Goal: Task Accomplishment & Management: Manage account settings

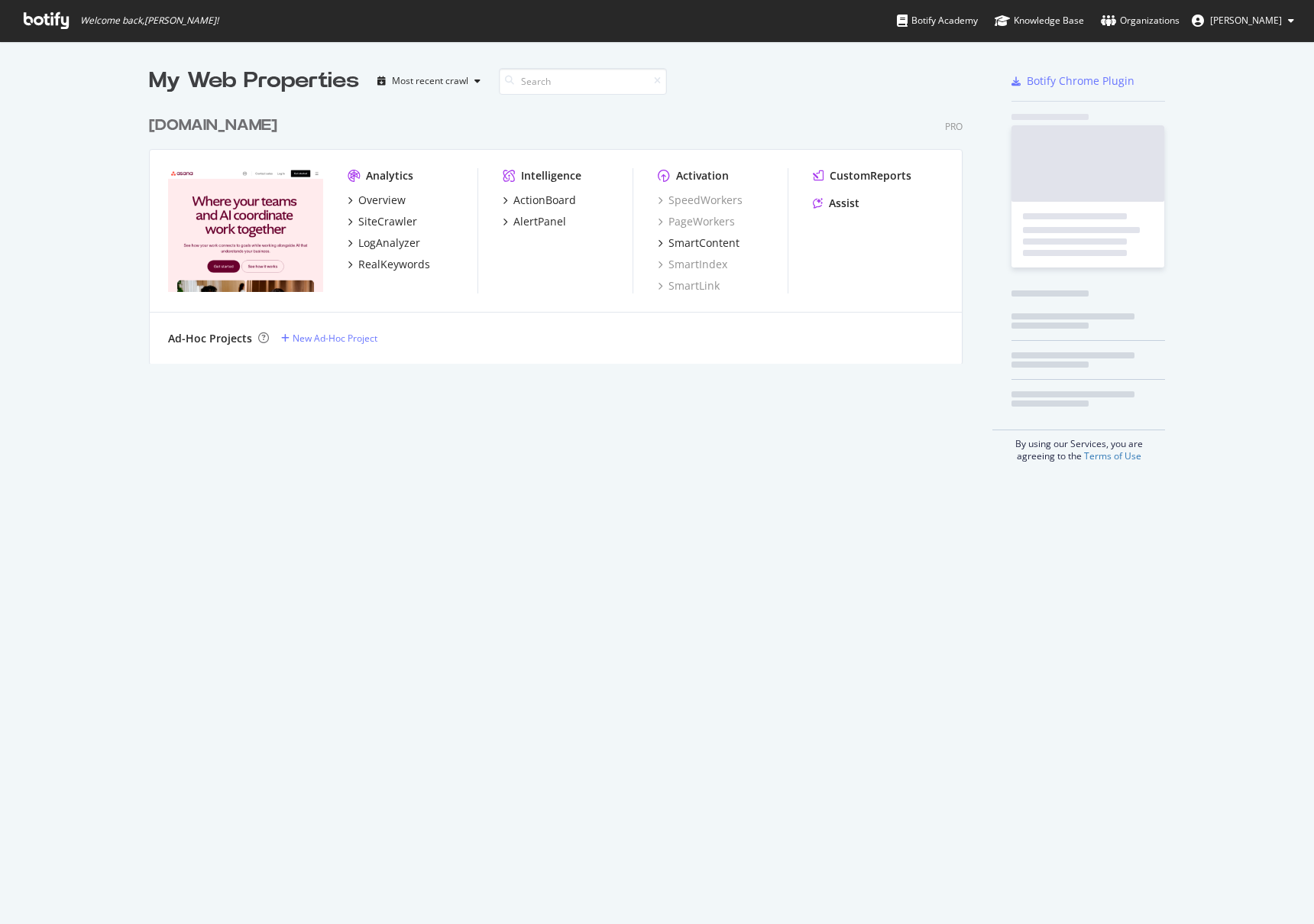
scroll to position [256, 815]
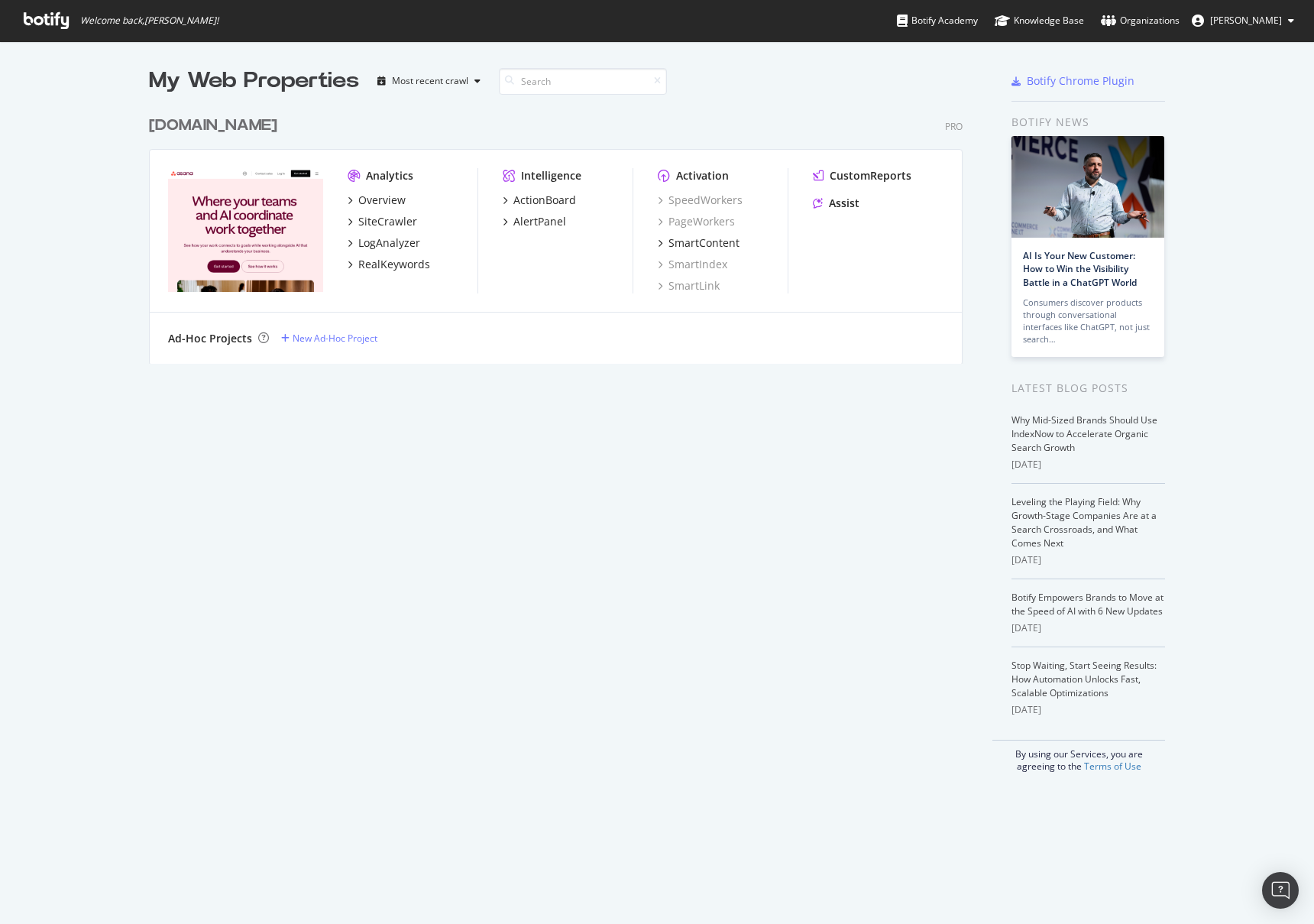
click at [226, 130] on div "[DOMAIN_NAME]" at bounding box center [213, 126] width 128 height 22
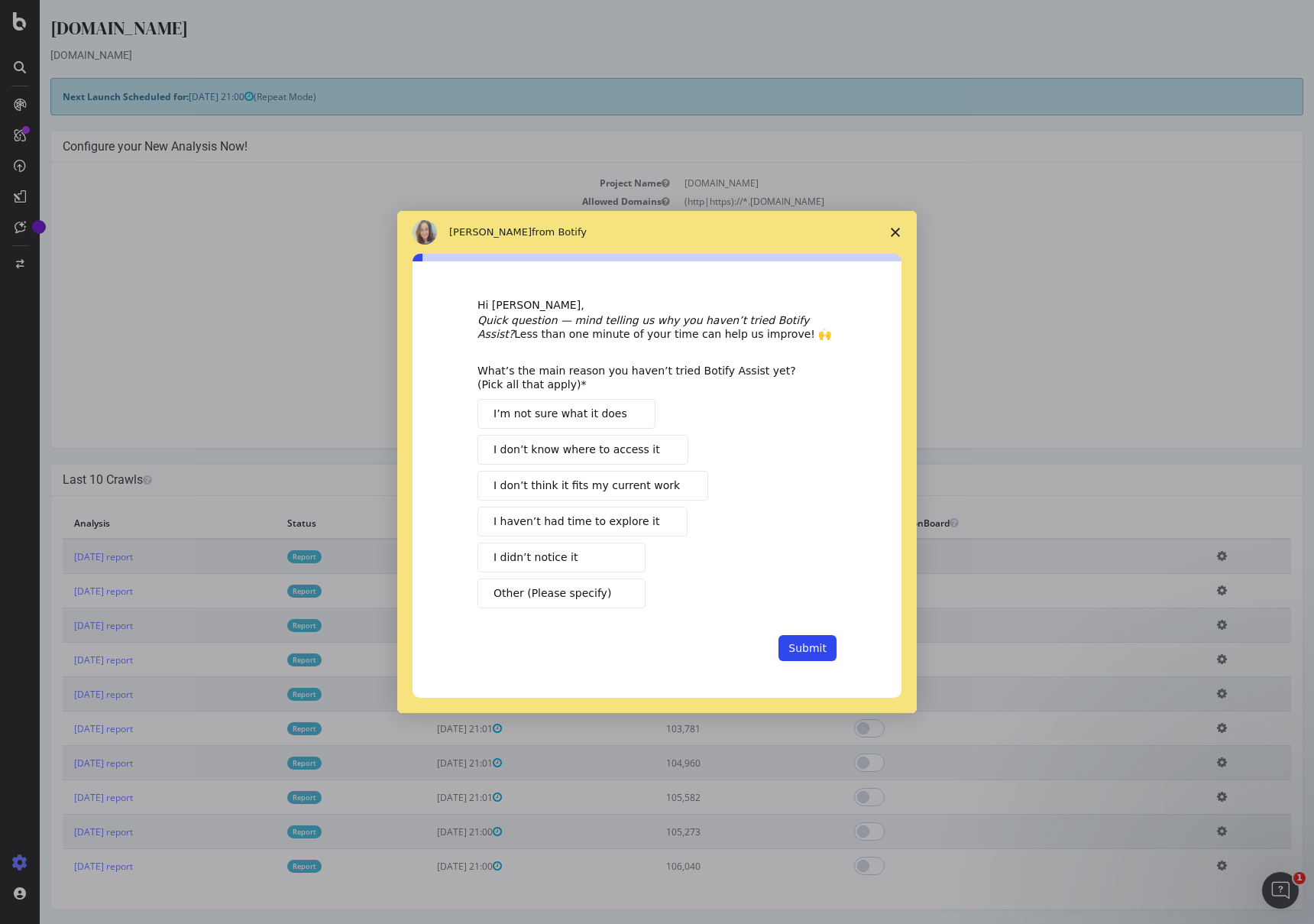
click at [892, 239] on span "Close survey" at bounding box center [895, 232] width 42 height 42
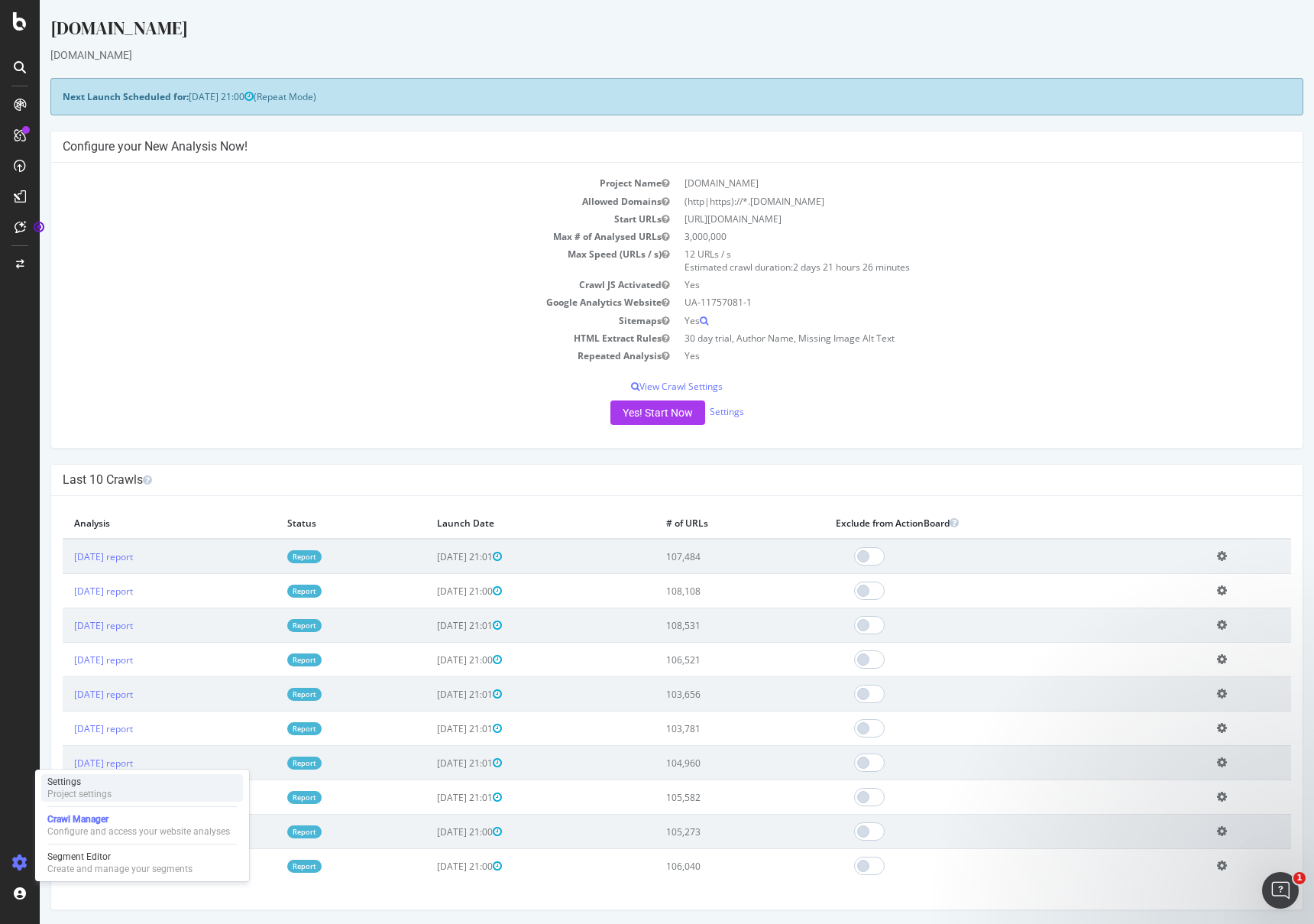
click at [112, 788] on div "Settings Project settings" at bounding box center [142, 787] width 202 height 27
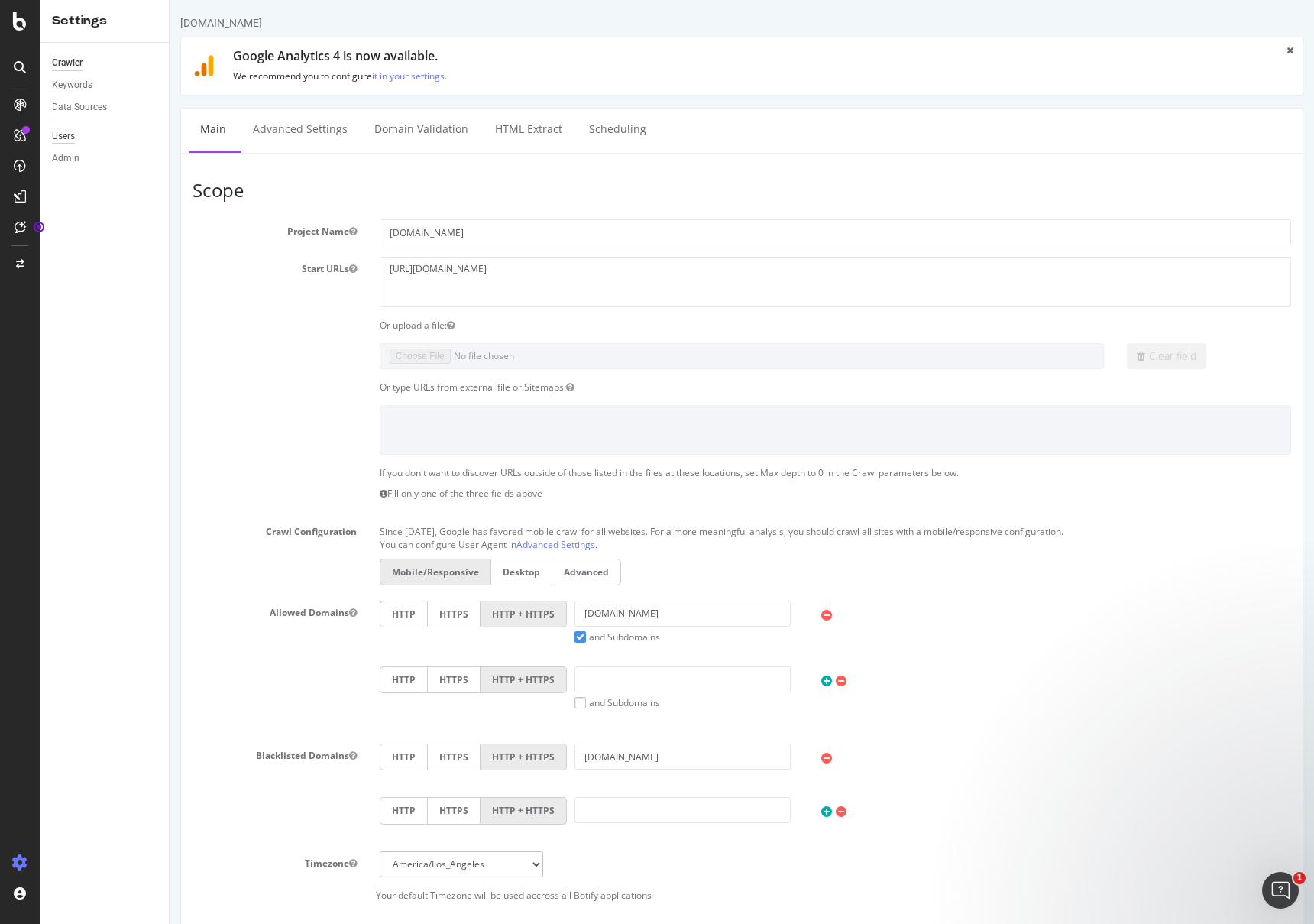
click at [65, 132] on div "Users" at bounding box center [63, 136] width 23 height 16
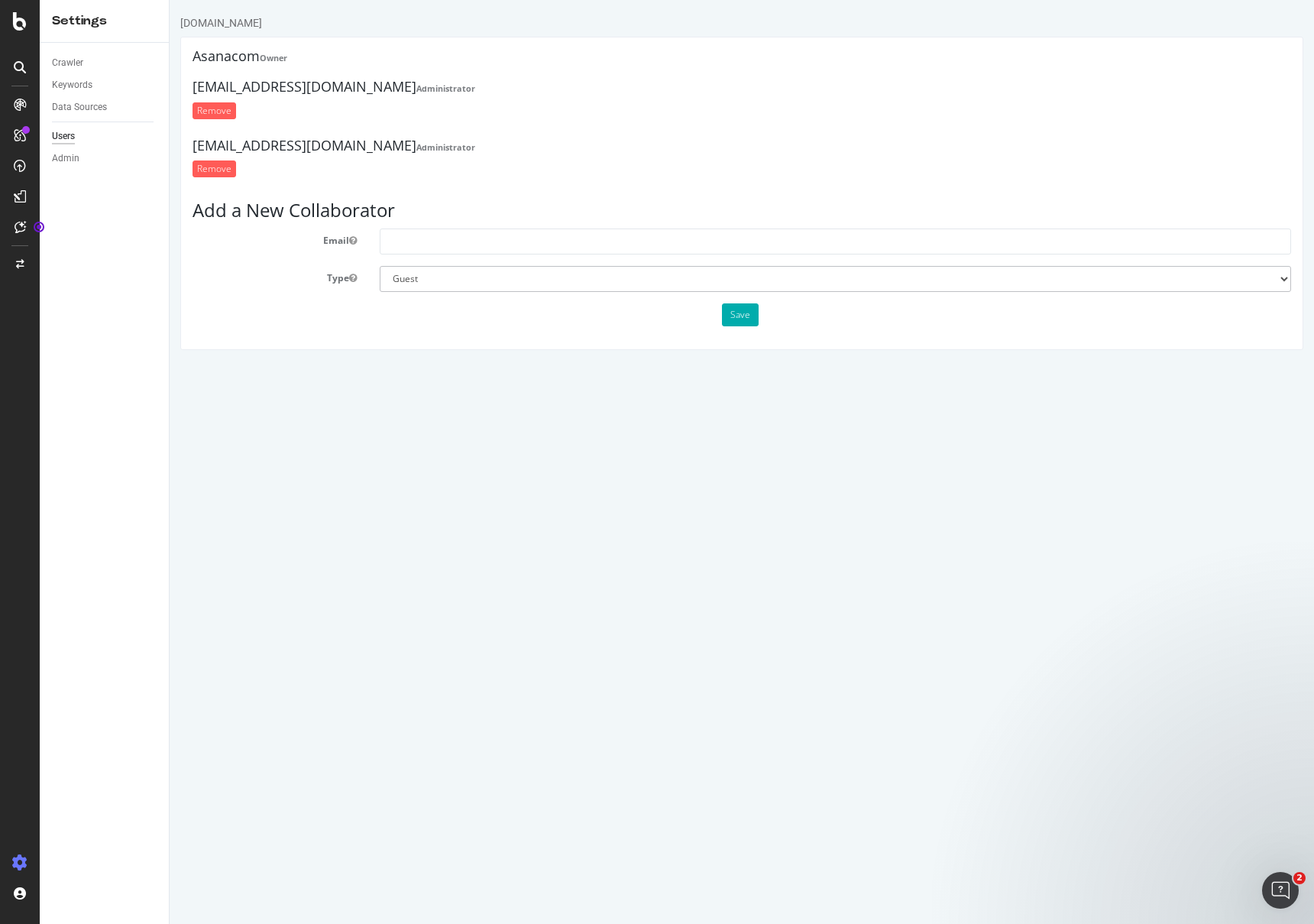
click at [526, 365] on html "[DOMAIN_NAME] Asanacom Owner [EMAIL_ADDRESS][DOMAIN_NAME] Administrator Remove …" at bounding box center [742, 182] width 1145 height 365
drag, startPoint x: 418, startPoint y: 382, endPoint x: 401, endPoint y: 384, distance: 17.1
click at [438, 285] on select "Administrator Guest" at bounding box center [836, 278] width 912 height 26
drag, startPoint x: 422, startPoint y: 329, endPoint x: 447, endPoint y: 272, distance: 62.2
click at [422, 328] on div "Asanacom Owner [EMAIL_ADDRESS][DOMAIN_NAME] Administrator Remove [EMAIL_ADDRESS…" at bounding box center [742, 193] width 1123 height 313
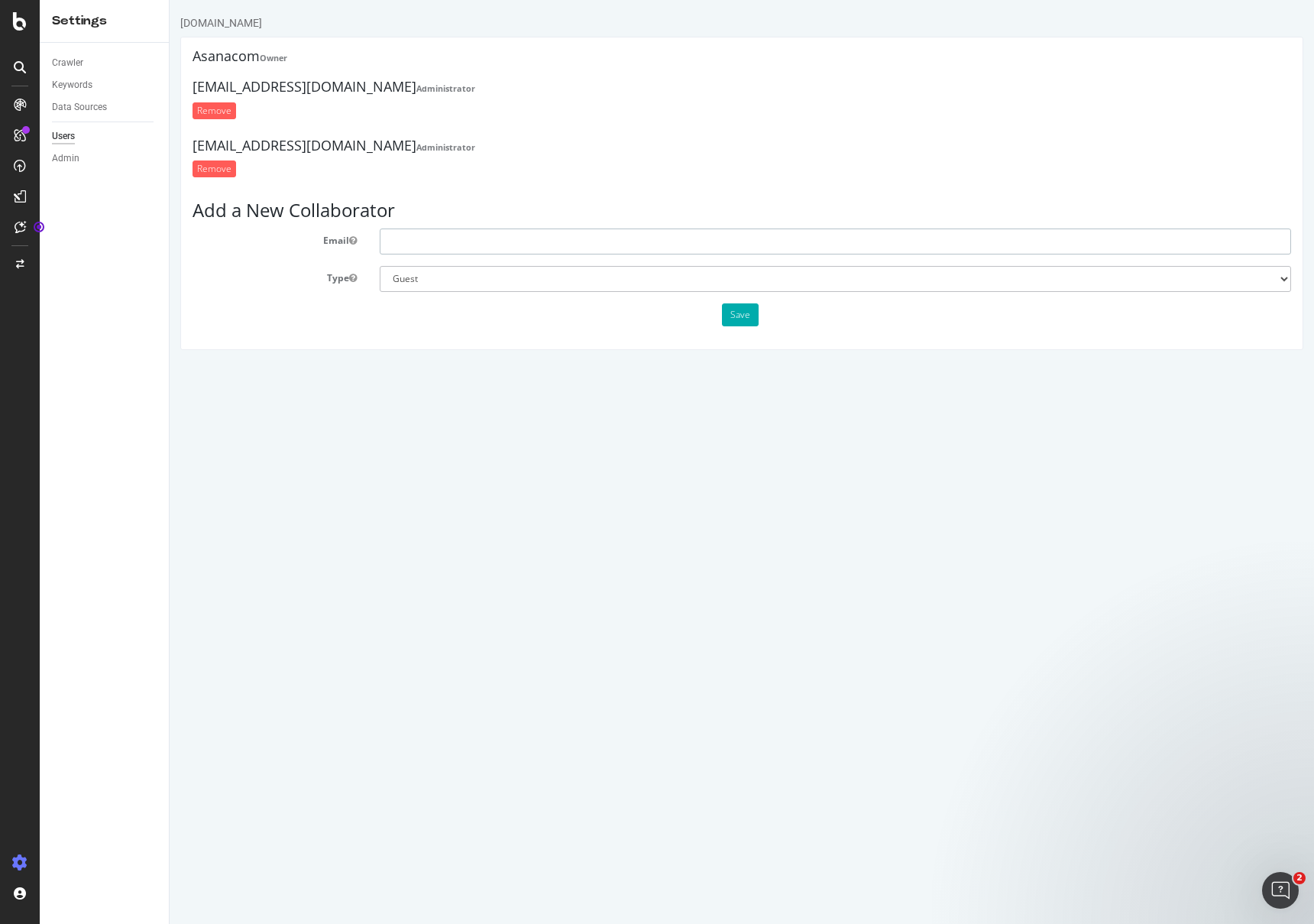
click at [443, 240] on input "text" at bounding box center [836, 241] width 912 height 26
paste input "[EMAIL_ADDRESS][DOMAIN_NAME]"
type input "[EMAIL_ADDRESS][DOMAIN_NAME]"
click at [578, 365] on html "[DOMAIN_NAME] Asanacom Owner [EMAIL_ADDRESS][DOMAIN_NAME] Administrator Remove …" at bounding box center [742, 182] width 1145 height 365
click at [742, 320] on button "Save" at bounding box center [741, 315] width 37 height 23
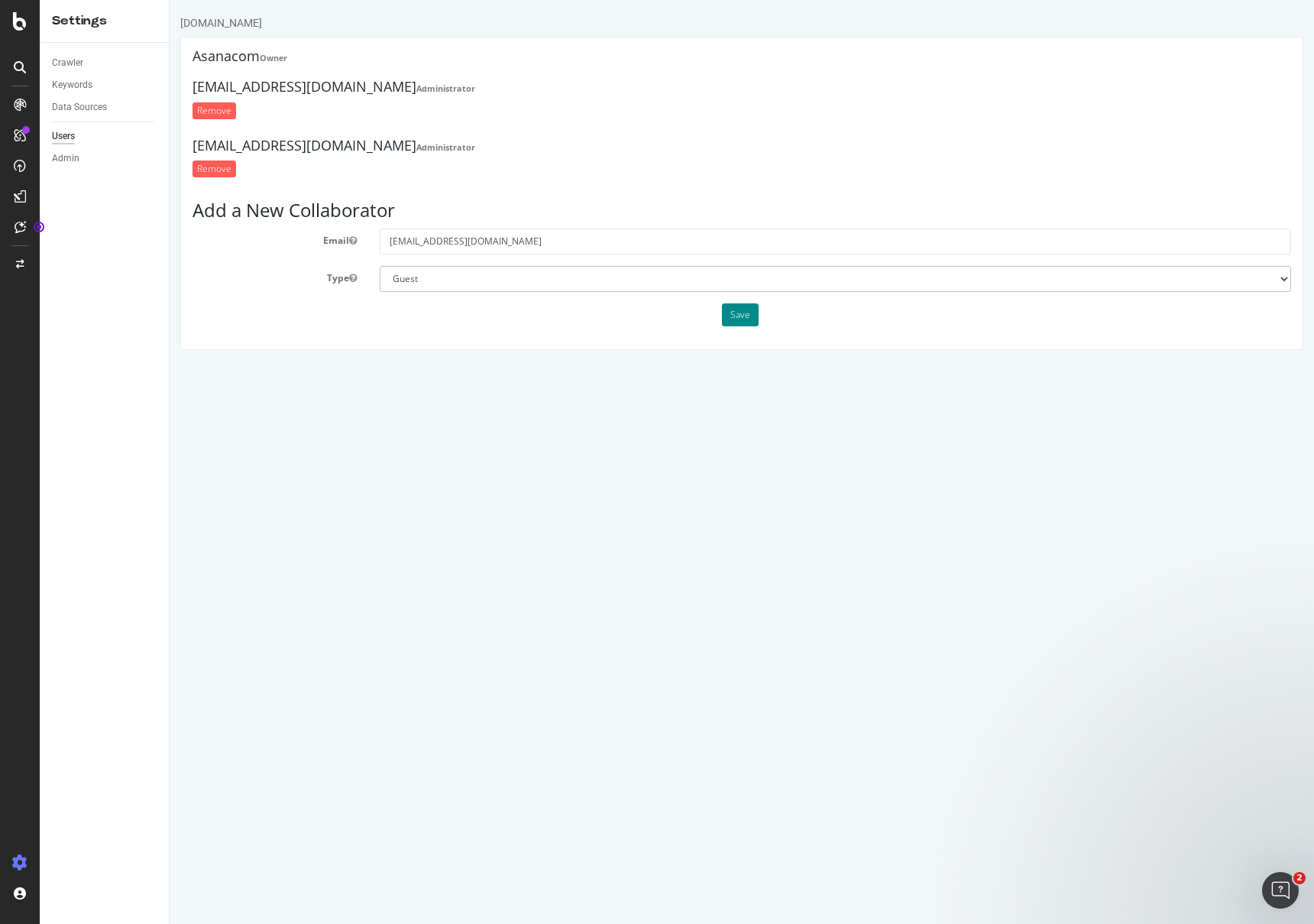
click at [742, 318] on button "Save" at bounding box center [741, 315] width 37 height 23
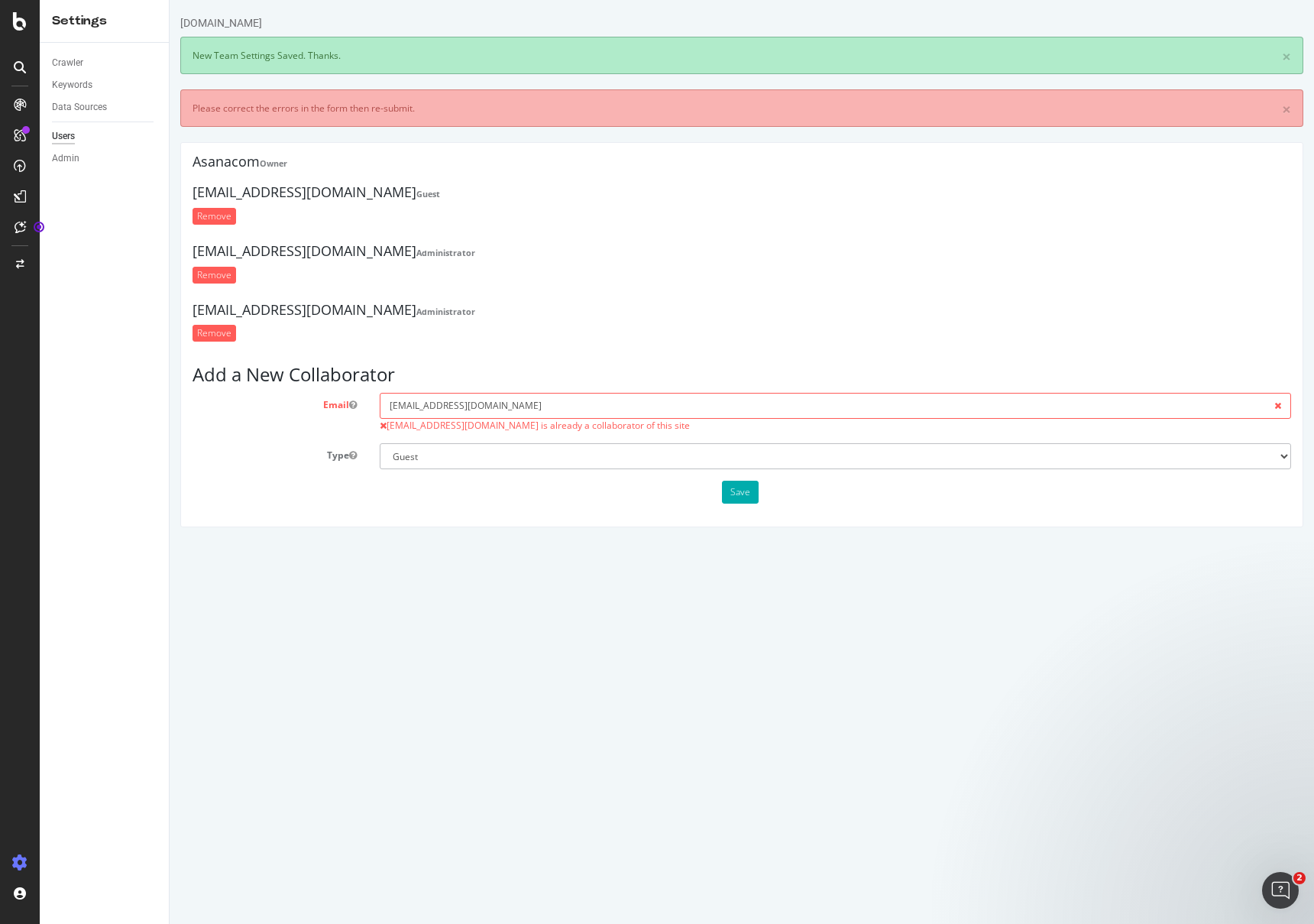
click at [737, 317] on div "[EMAIL_ADDRESS][DOMAIN_NAME] Administrator Remove" at bounding box center [742, 326] width 1099 height 47
drag, startPoint x: 737, startPoint y: 317, endPoint x: 727, endPoint y: 313, distance: 10.8
click at [728, 313] on h4 "[EMAIL_ADDRESS][DOMAIN_NAME] Administrator" at bounding box center [742, 310] width 1099 height 15
